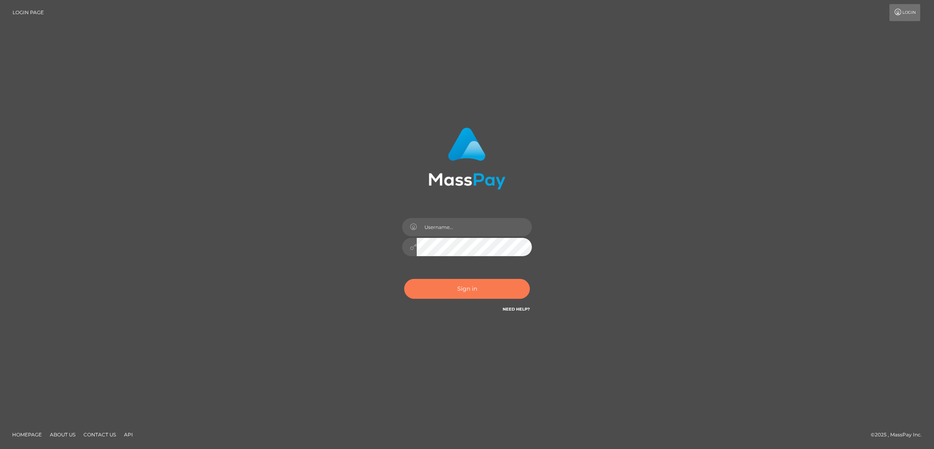
click at [464, 285] on button "Sign in" at bounding box center [467, 289] width 126 height 20
type input "nb.es"
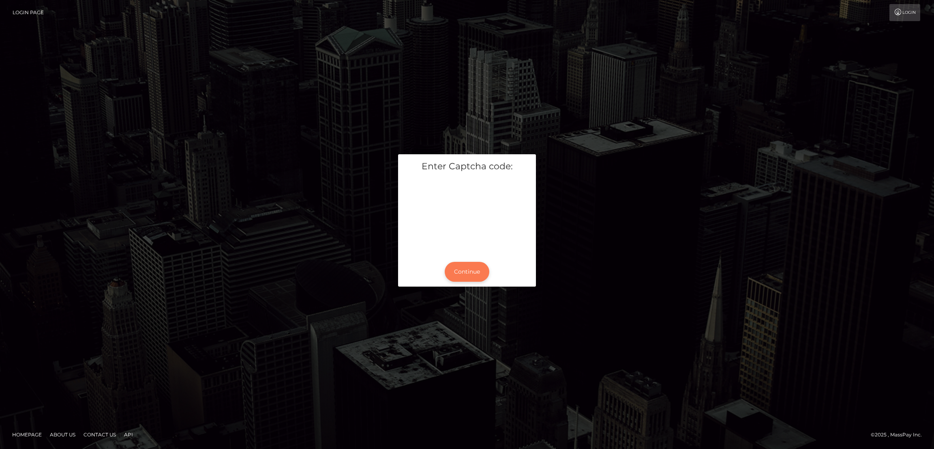
click at [481, 270] on button "Continue" at bounding box center [467, 272] width 45 height 20
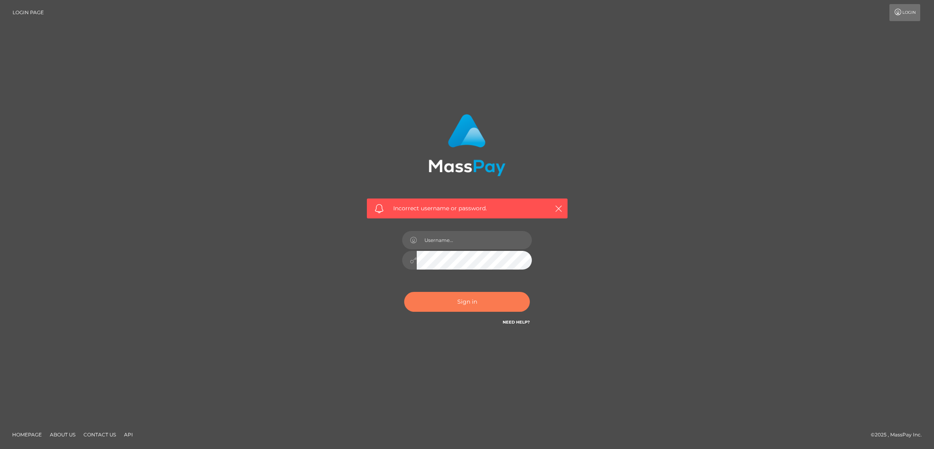
click at [466, 312] on div "Sign in Need Help?" at bounding box center [467, 305] width 142 height 36
click at [469, 307] on button "Sign in" at bounding box center [467, 302] width 126 height 20
type input "[DOMAIN_NAME]"
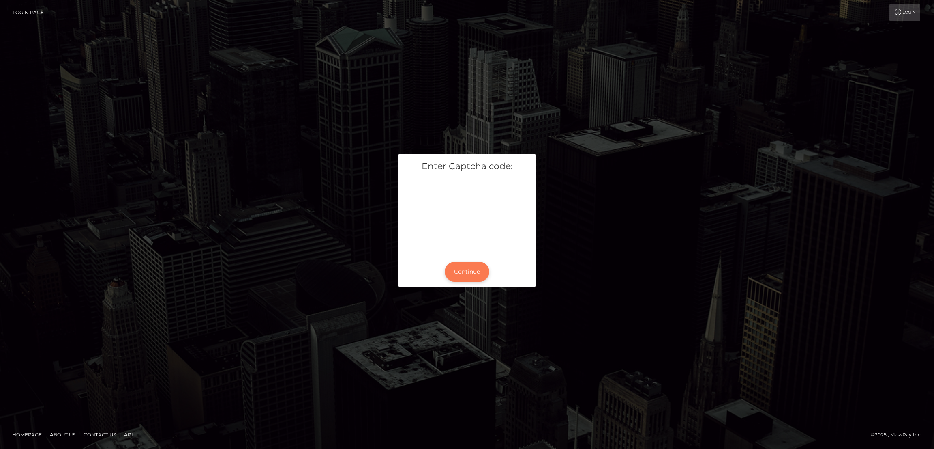
click at [470, 267] on button "Continue" at bounding box center [467, 272] width 45 height 20
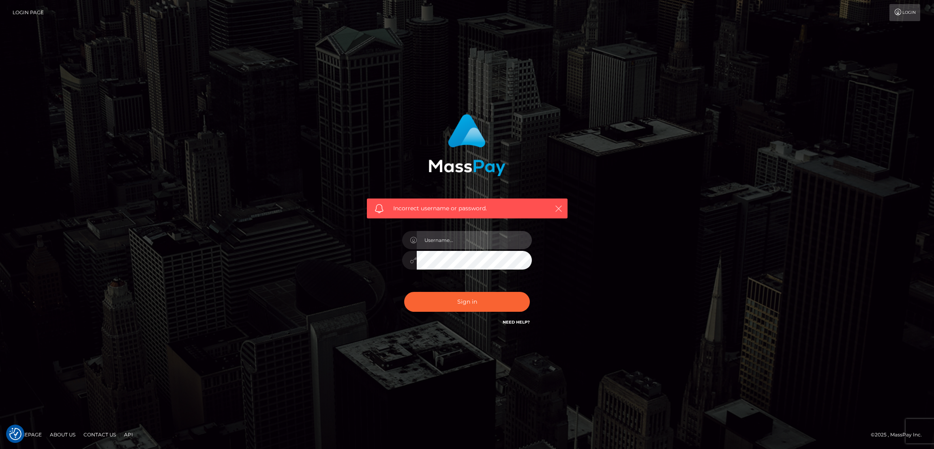
type input "nb.es"
click at [556, 208] on icon "button" at bounding box center [559, 208] width 8 height 8
click at [493, 293] on button "Sign in" at bounding box center [467, 302] width 126 height 20
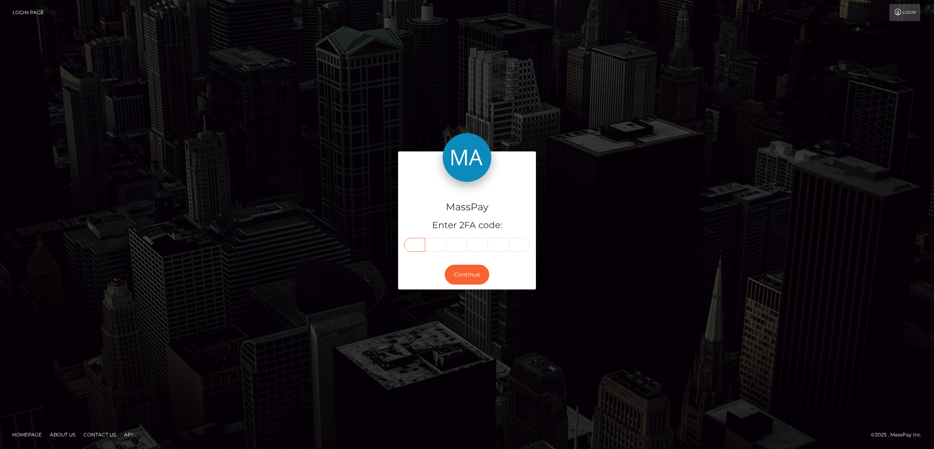
click at [414, 245] on input "text" at bounding box center [414, 245] width 21 height 14
paste input "2"
type input "2"
type input "6"
type input "4"
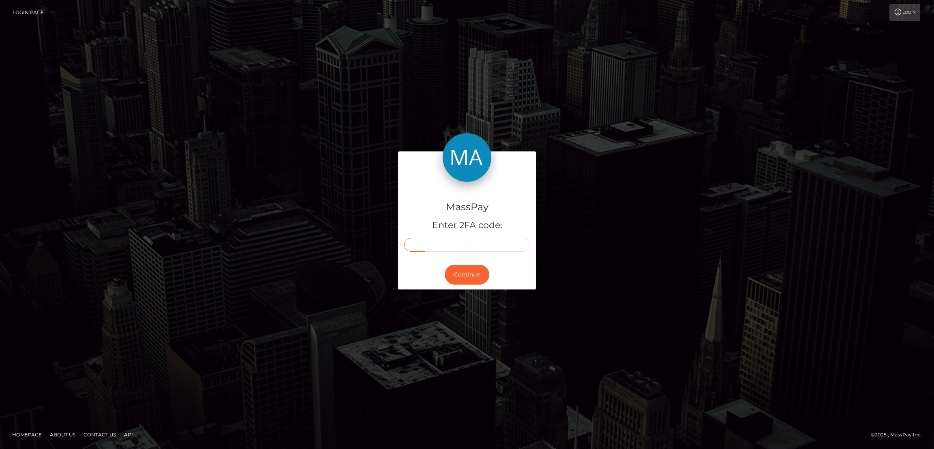
type input "4"
type input "7"
click at [466, 271] on button "Continue" at bounding box center [467, 274] width 45 height 20
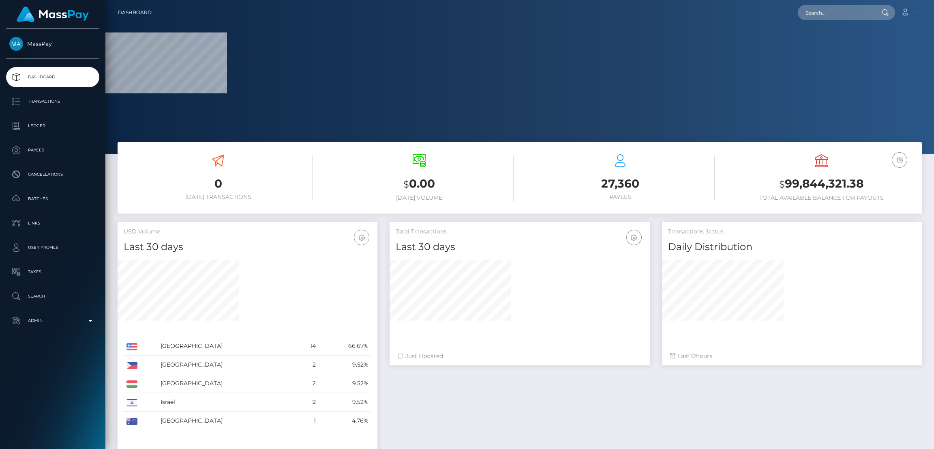
scroll to position [144, 260]
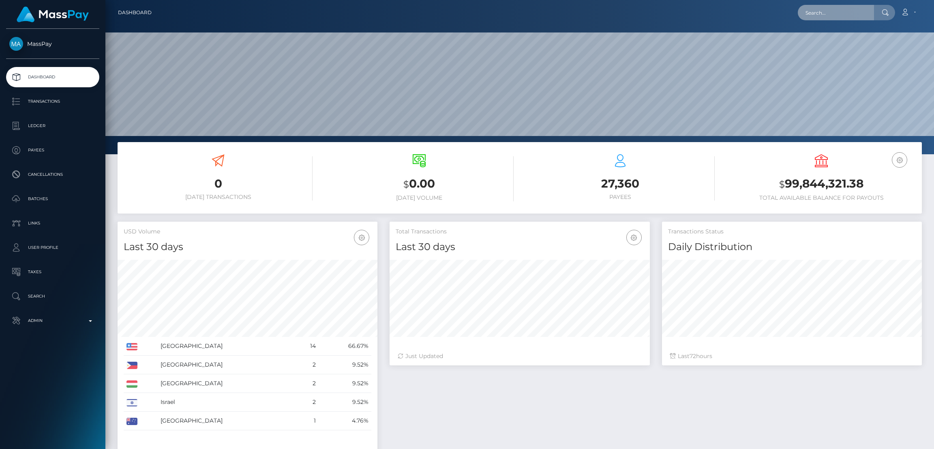
click at [821, 16] on input "text" at bounding box center [836, 12] width 76 height 15
paste input "[EMAIL_ADDRESS][DOMAIN_NAME]"
type input "[EMAIL_ADDRESS][DOMAIN_NAME]"
click at [832, 41] on link "MARIA NORKUS" at bounding box center [830, 41] width 65 height 15
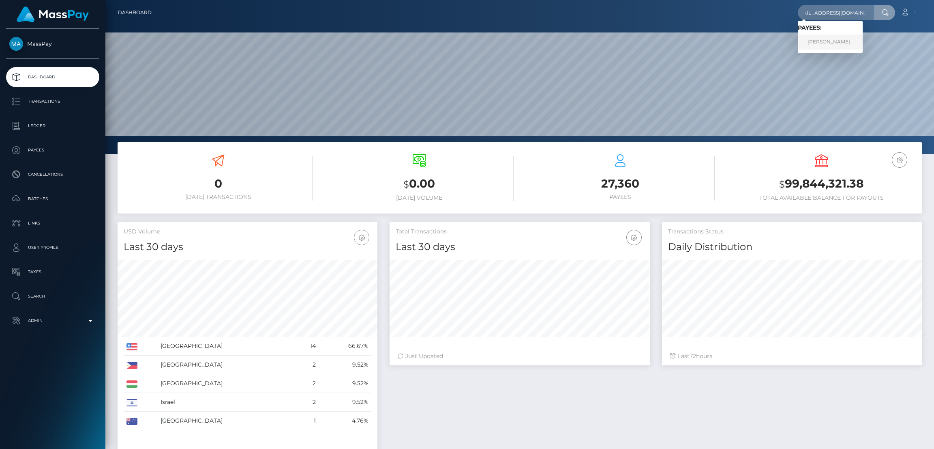
scroll to position [0, 0]
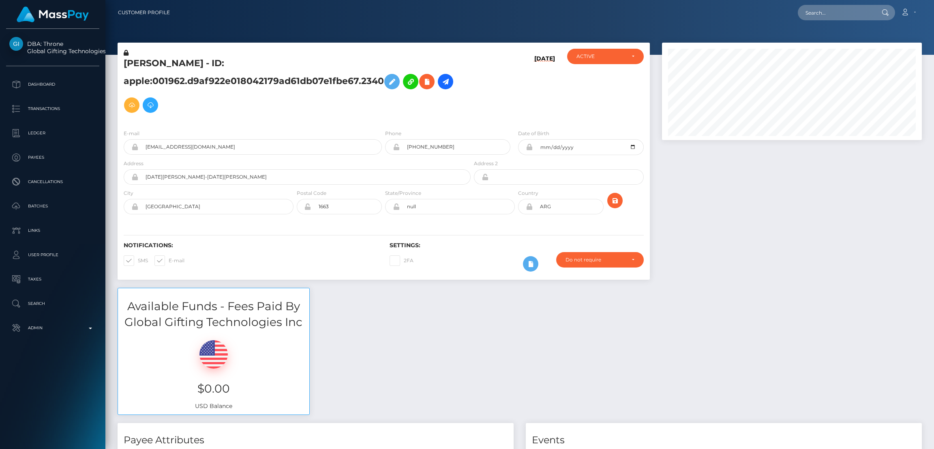
scroll to position [97, 260]
click at [389, 80] on icon at bounding box center [392, 82] width 10 height 10
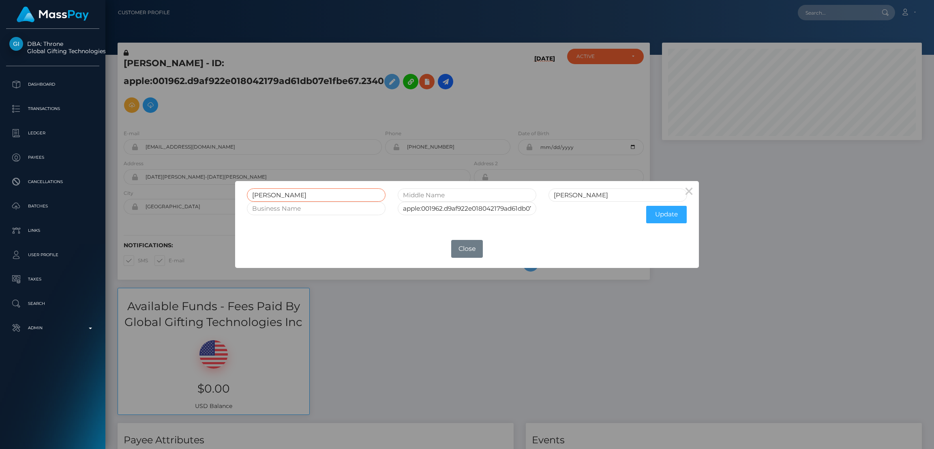
click at [259, 193] on input "MARIA" at bounding box center [316, 194] width 139 height 13
click at [260, 192] on input "MARIA" at bounding box center [316, 194] width 139 height 13
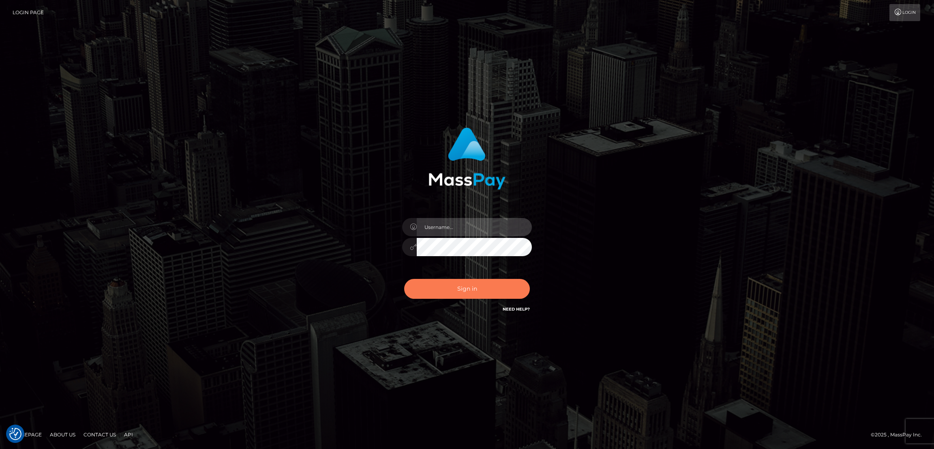
type input "nb.es"
click at [463, 286] on button "Sign in" at bounding box center [467, 289] width 126 height 20
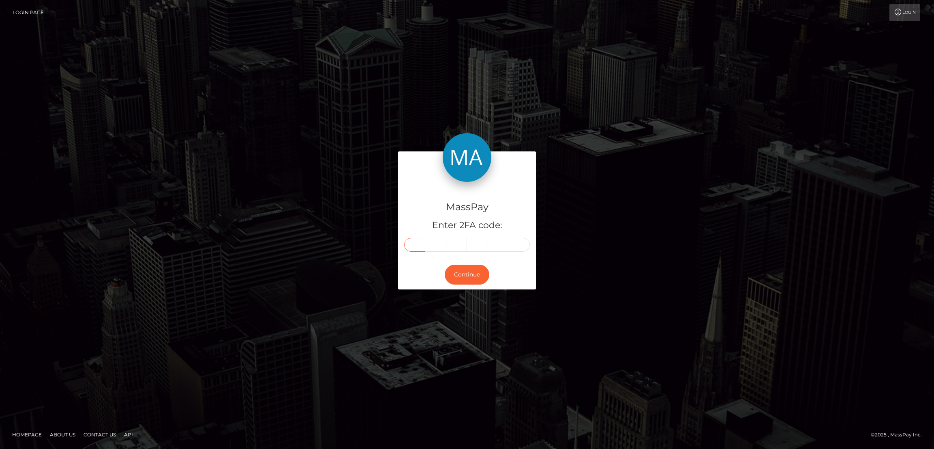
click at [418, 244] on input "text" at bounding box center [414, 245] width 21 height 14
paste input "9"
type input "9"
type input "0"
type input "6"
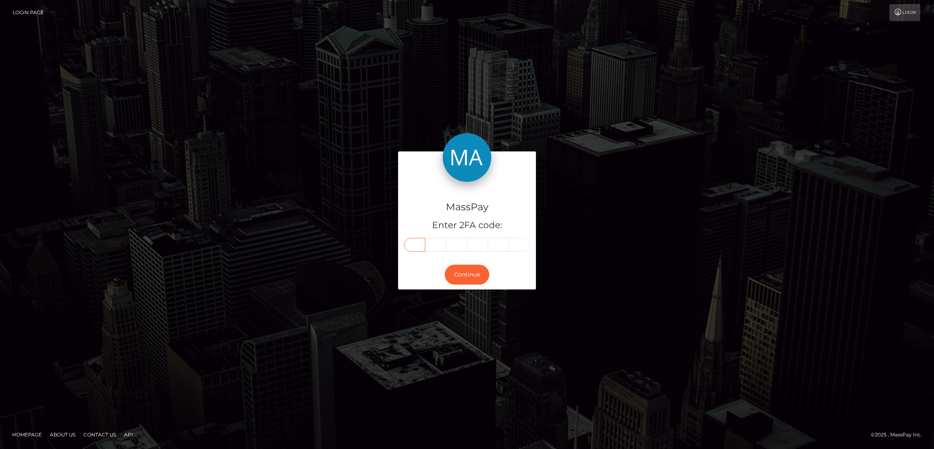
type input "9"
type input "8"
type input "5"
click at [468, 271] on button "Continue" at bounding box center [467, 274] width 45 height 20
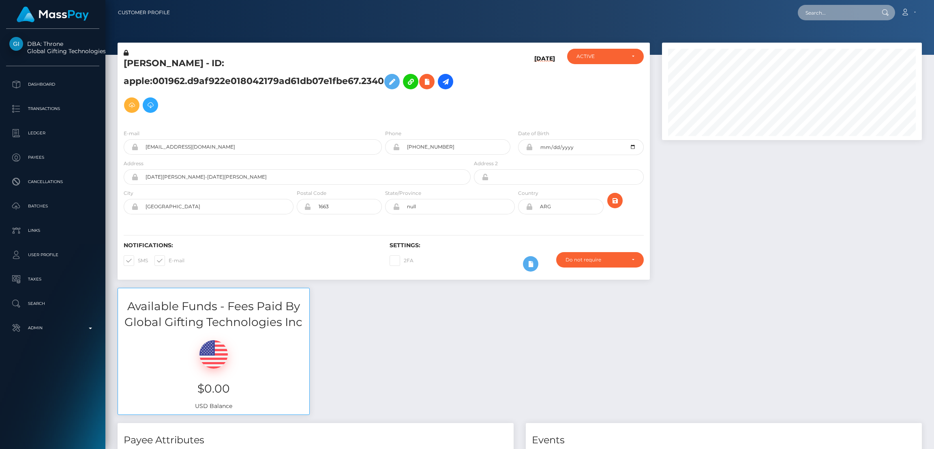
click at [812, 15] on input "text" at bounding box center [836, 12] width 76 height 15
paste input "[EMAIL_ADDRESS][DOMAIN_NAME]"
type input "[EMAIL_ADDRESS][DOMAIN_NAME]"
click at [826, 42] on link "MARKÉTA KUDRNOVÁ" at bounding box center [830, 41] width 65 height 15
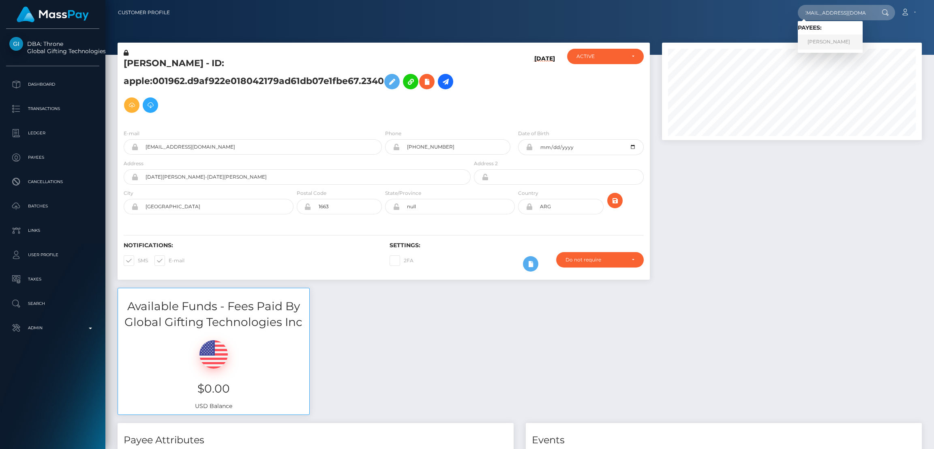
scroll to position [0, 0]
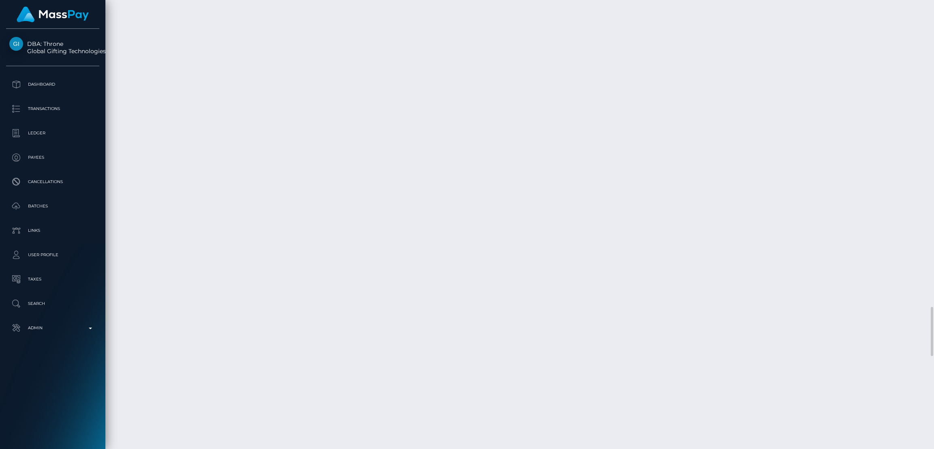
scroll to position [2859, 0]
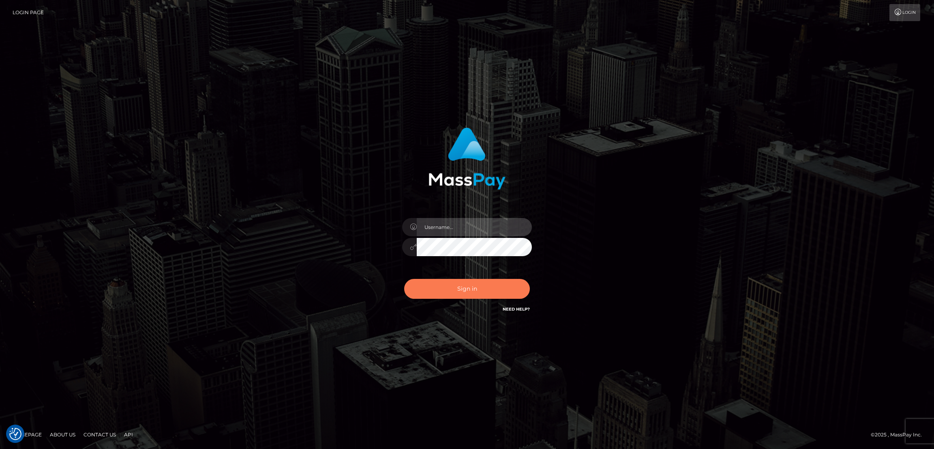
type input "[DOMAIN_NAME]"
click at [474, 286] on button "Sign in" at bounding box center [467, 289] width 126 height 20
